Goal: Navigation & Orientation: Find specific page/section

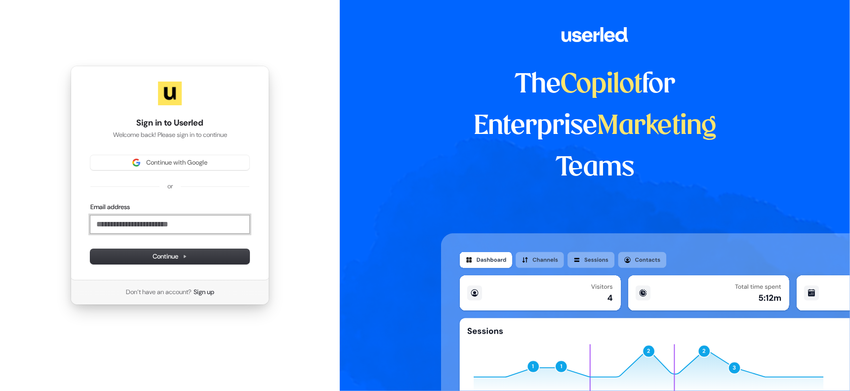
click at [136, 230] on input "Email address" at bounding box center [169, 224] width 159 height 18
click at [154, 245] on form "**********" at bounding box center [169, 232] width 159 height 61
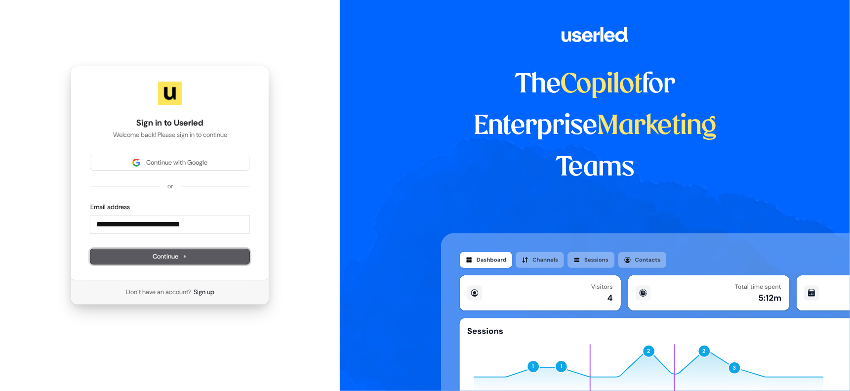
click at [151, 255] on button "Continue" at bounding box center [169, 256] width 159 height 15
type input "**********"
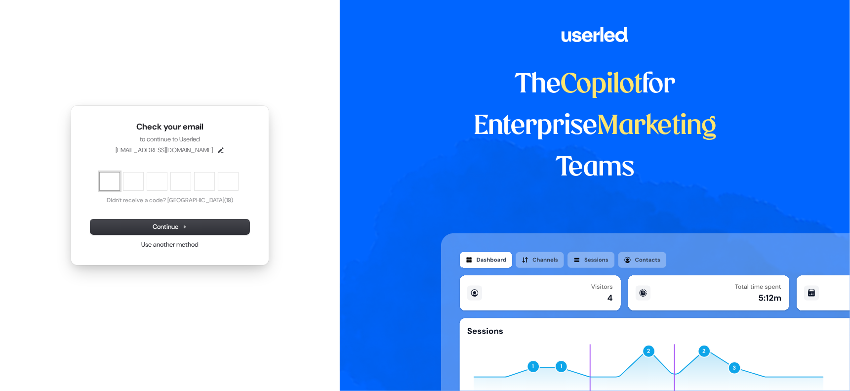
click at [111, 181] on input "Enter verification code. Digit 1" at bounding box center [110, 181] width 20 height 18
type input "******"
type input "*"
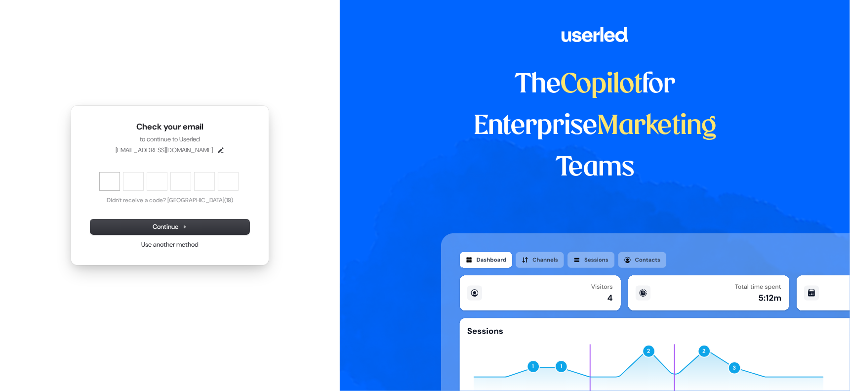
type input "*"
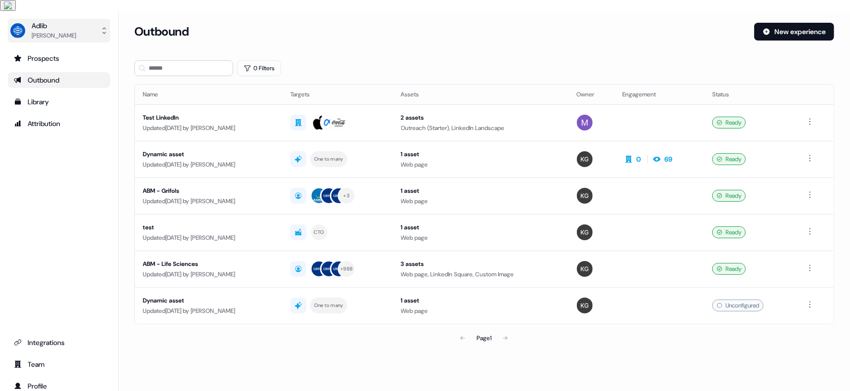
click at [107, 19] on button "Adlib [PERSON_NAME]" at bounding box center [59, 31] width 102 height 24
click at [63, 21] on div "Adlib" at bounding box center [54, 26] width 44 height 10
click at [35, 384] on div "Adlib [PERSON_NAME] Prospects Outbound Library Attribution Integrations Team Pr…" at bounding box center [59, 206] width 119 height 391
click at [34, 381] on div "Profile" at bounding box center [59, 386] width 90 height 10
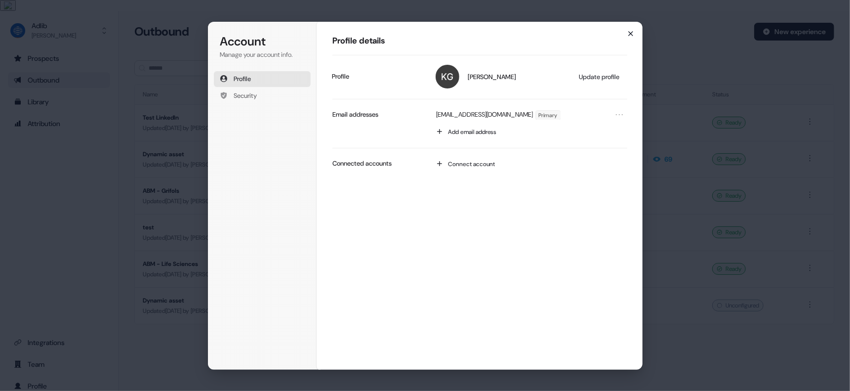
click at [630, 35] on icon "button" at bounding box center [631, 34] width 8 height 8
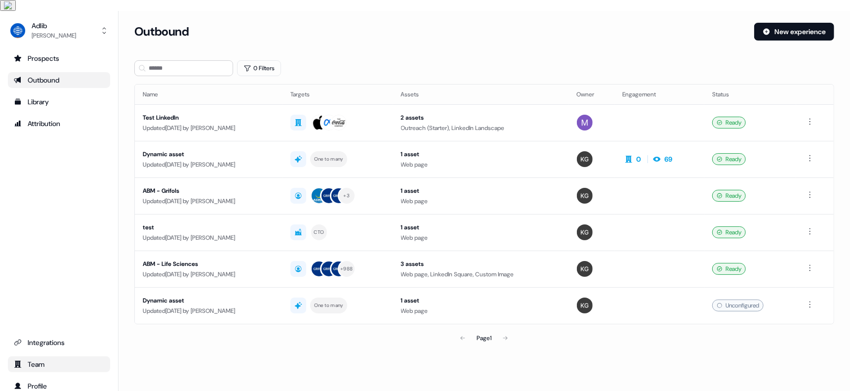
click at [46, 359] on div "Team" at bounding box center [59, 364] width 90 height 10
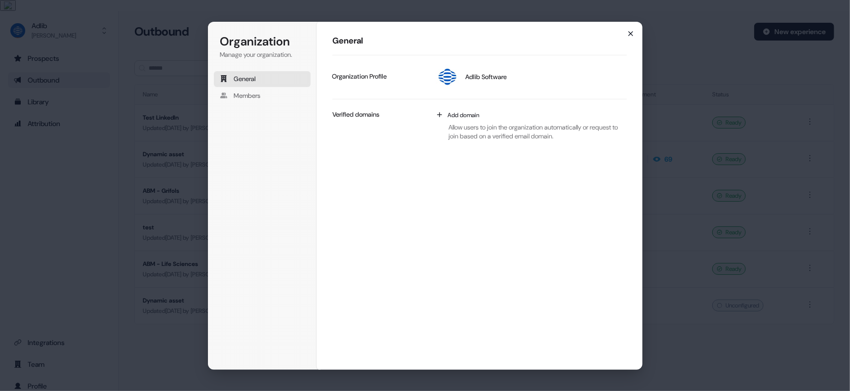
click at [630, 35] on icon "button" at bounding box center [631, 34] width 8 height 8
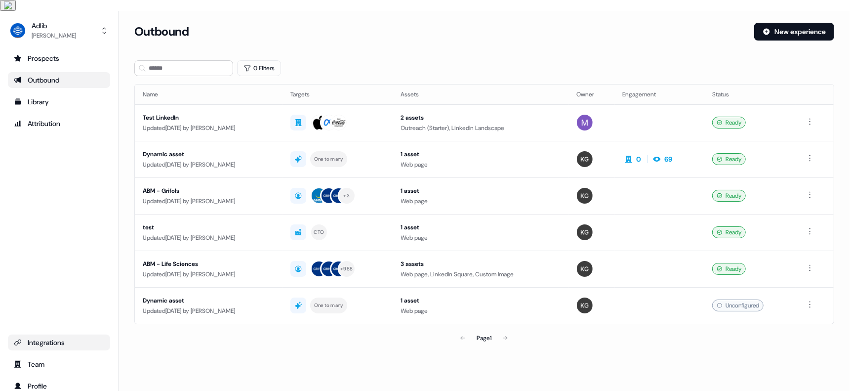
click at [53, 337] on div "Integrations" at bounding box center [59, 342] width 90 height 10
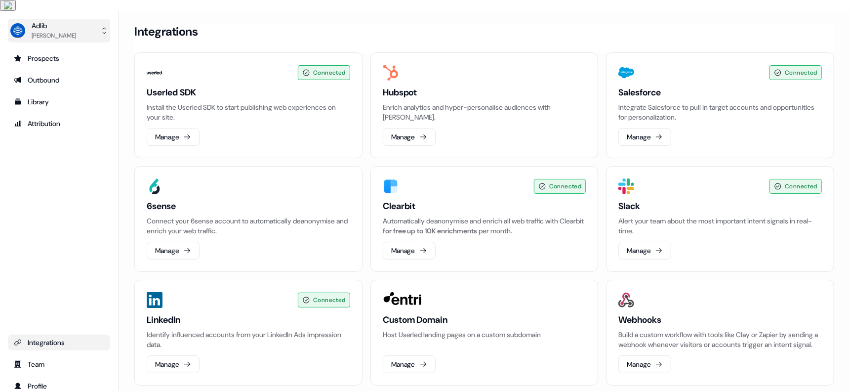
click at [27, 21] on div "Adlib [PERSON_NAME]" at bounding box center [43, 31] width 66 height 20
click at [43, 225] on div "Prospects Outbound Library Attribution Integrations Team Profile" at bounding box center [59, 221] width 102 height 343
click at [40, 363] on ul "Integrations Team Profile" at bounding box center [59, 363] width 102 height 59
click at [39, 381] on div "Profile" at bounding box center [59, 386] width 90 height 10
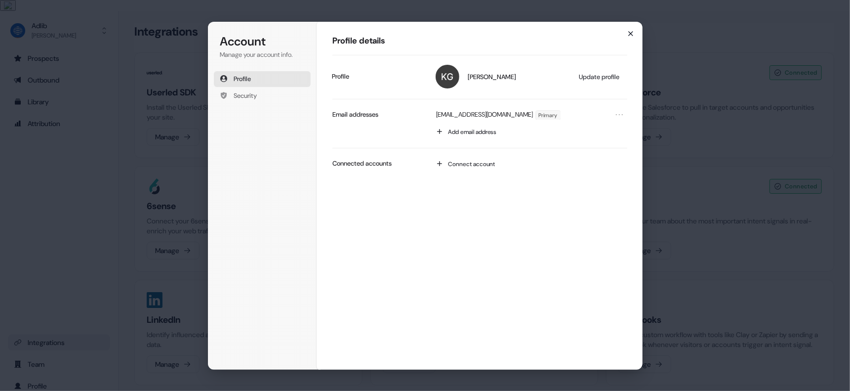
click at [630, 33] on icon "button" at bounding box center [631, 34] width 8 height 8
